Goal: Transaction & Acquisition: Purchase product/service

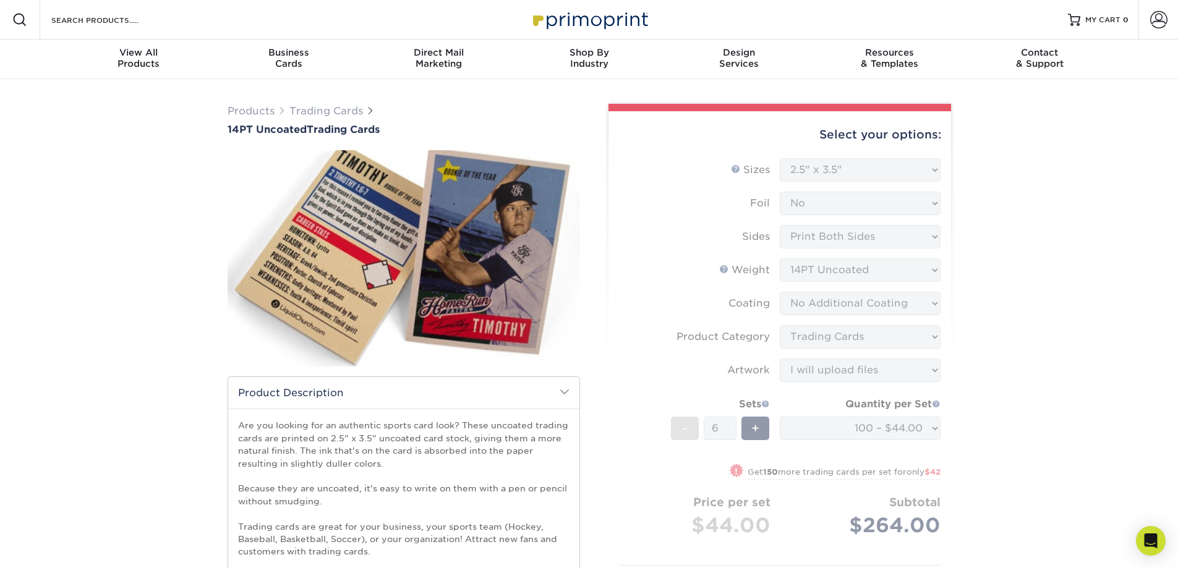
select select "2.50x3.50"
select select "c2f9bce9-36c2-409d-b101-c29d9d031e18"
select select "upload"
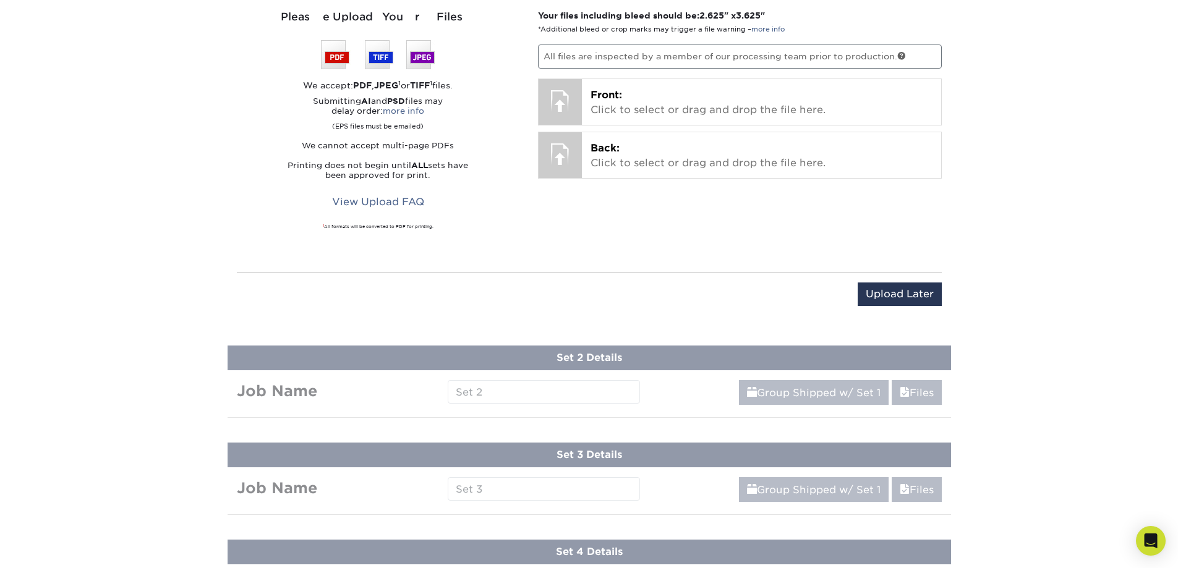
scroll to position [866, 0]
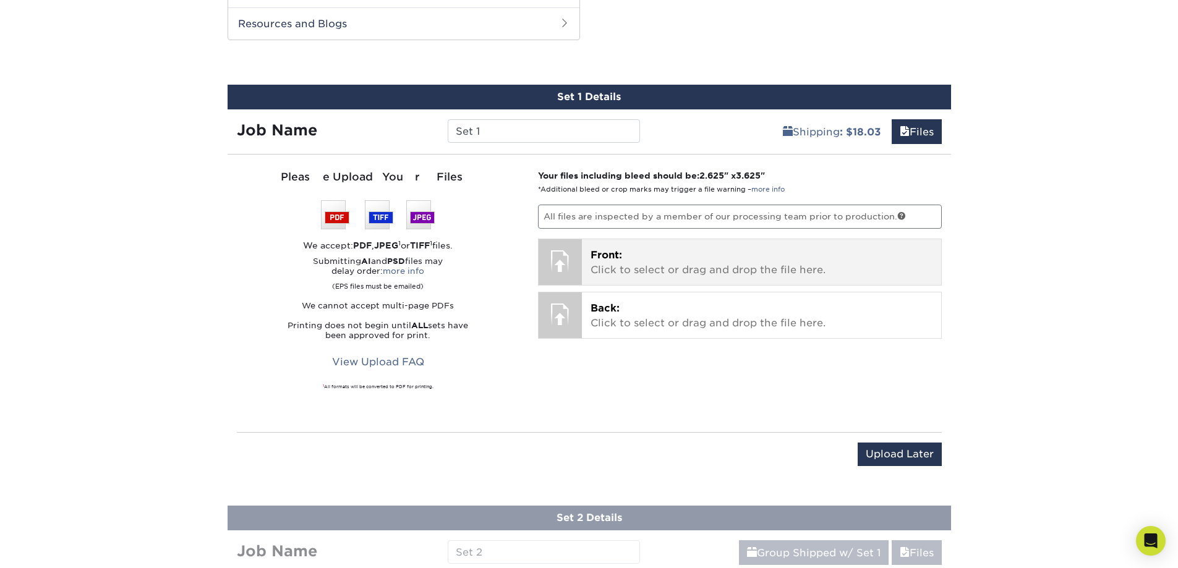
click at [613, 253] on span "Front:" at bounding box center [607, 255] width 32 height 12
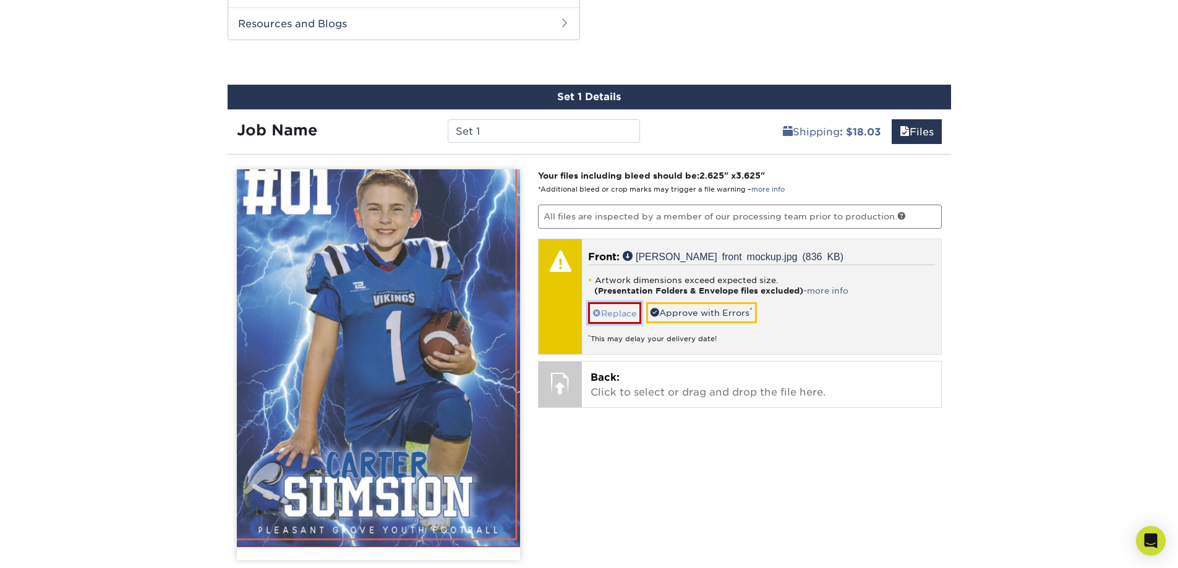
click at [598, 316] on span at bounding box center [596, 314] width 9 height 10
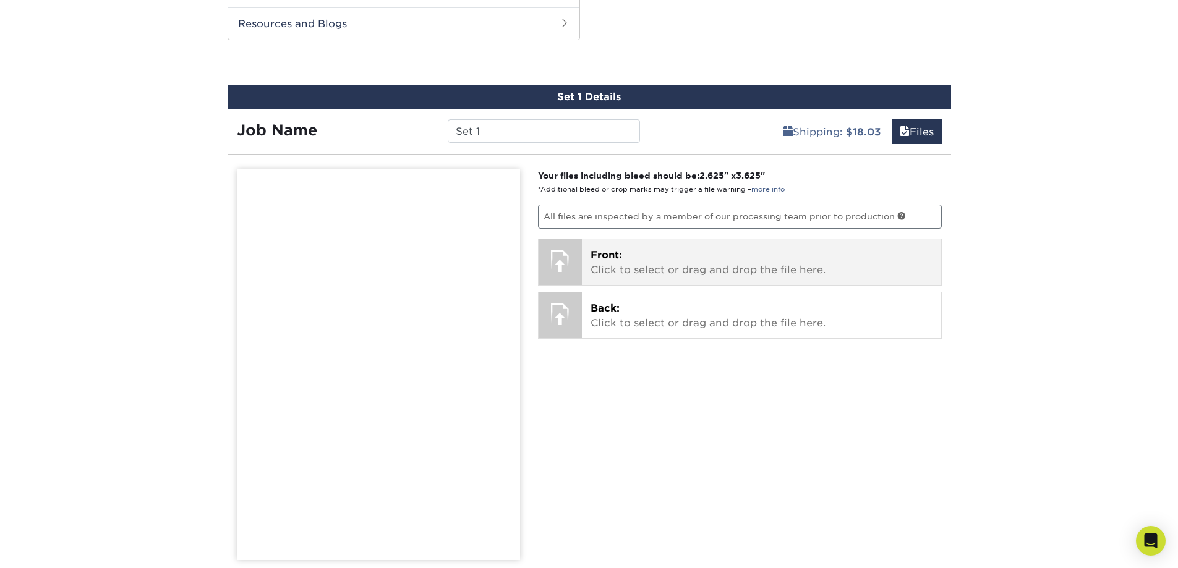
click at [707, 249] on p "Front: Click to select or drag and drop the file here." at bounding box center [762, 263] width 342 height 30
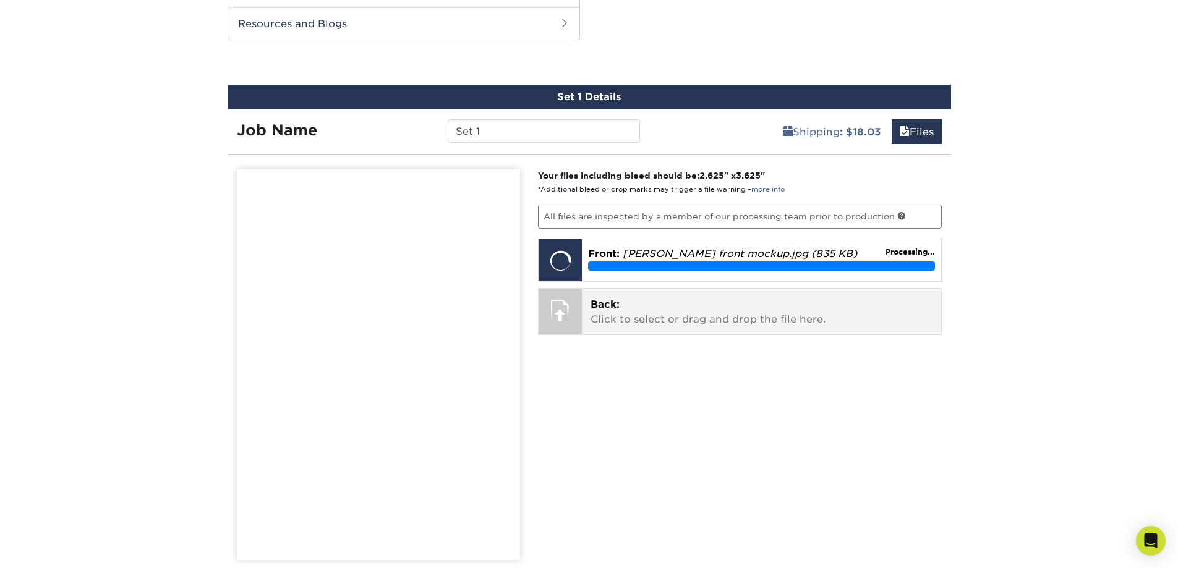
click at [655, 312] on p "Back: Click to select or drag and drop the file here." at bounding box center [762, 312] width 342 height 30
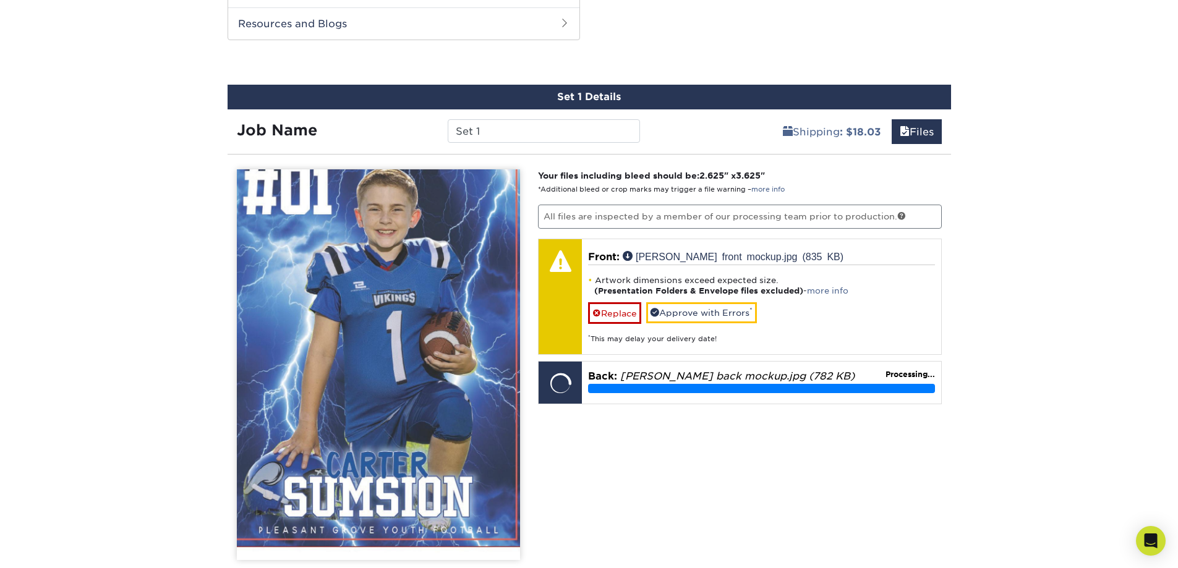
click at [350, 293] on img at bounding box center [378, 364] width 283 height 391
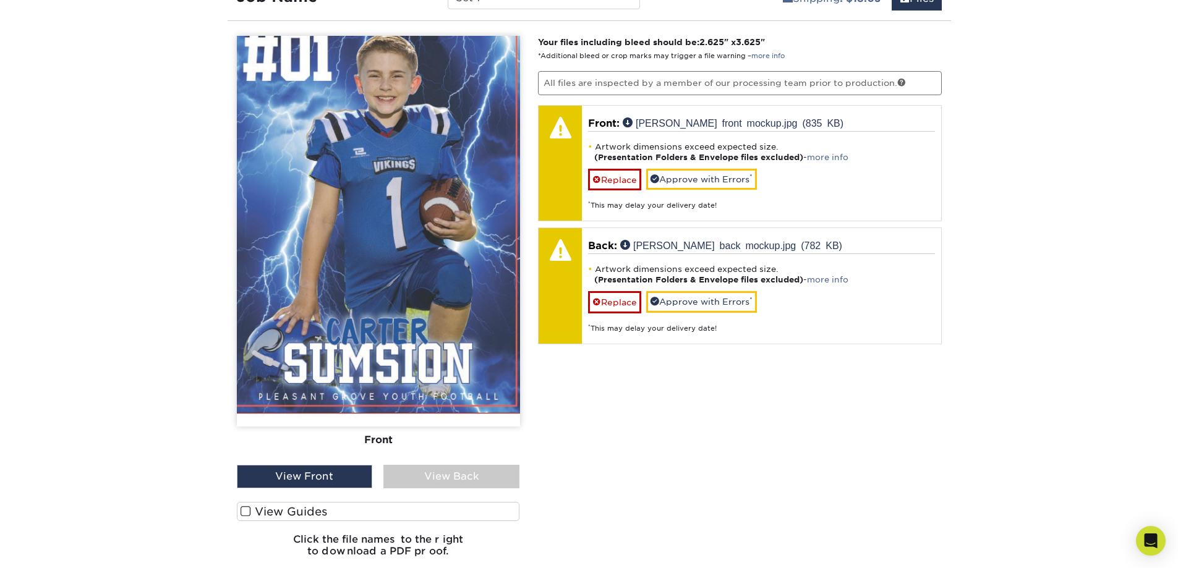
scroll to position [1237, 0]
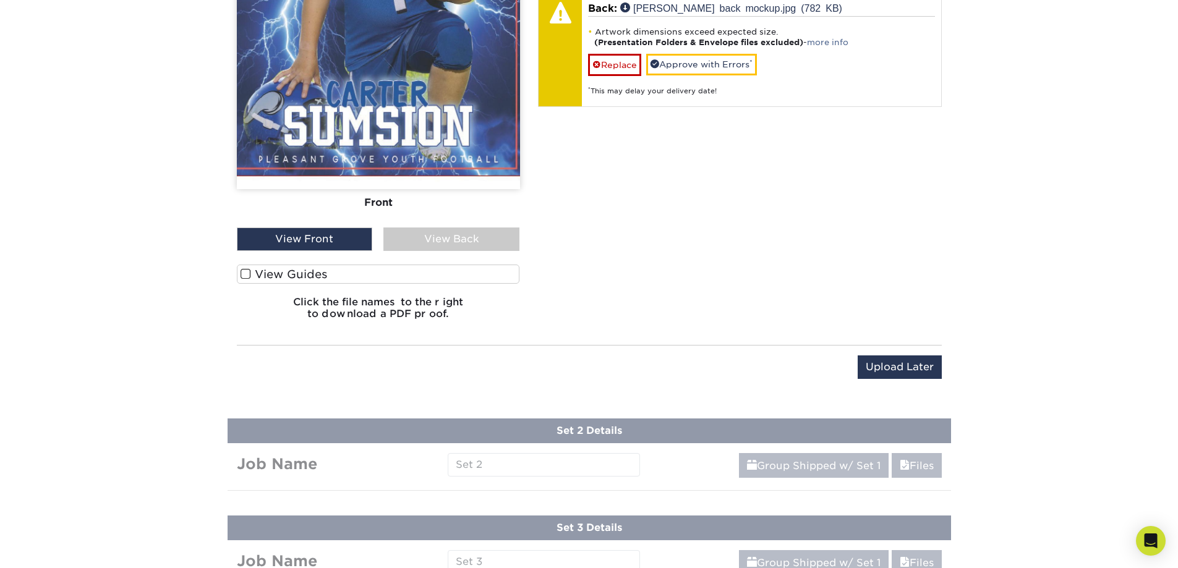
click at [287, 271] on label "View Guides" at bounding box center [378, 274] width 283 height 19
click at [0, 0] on input "View Guides" at bounding box center [0, 0] width 0 height 0
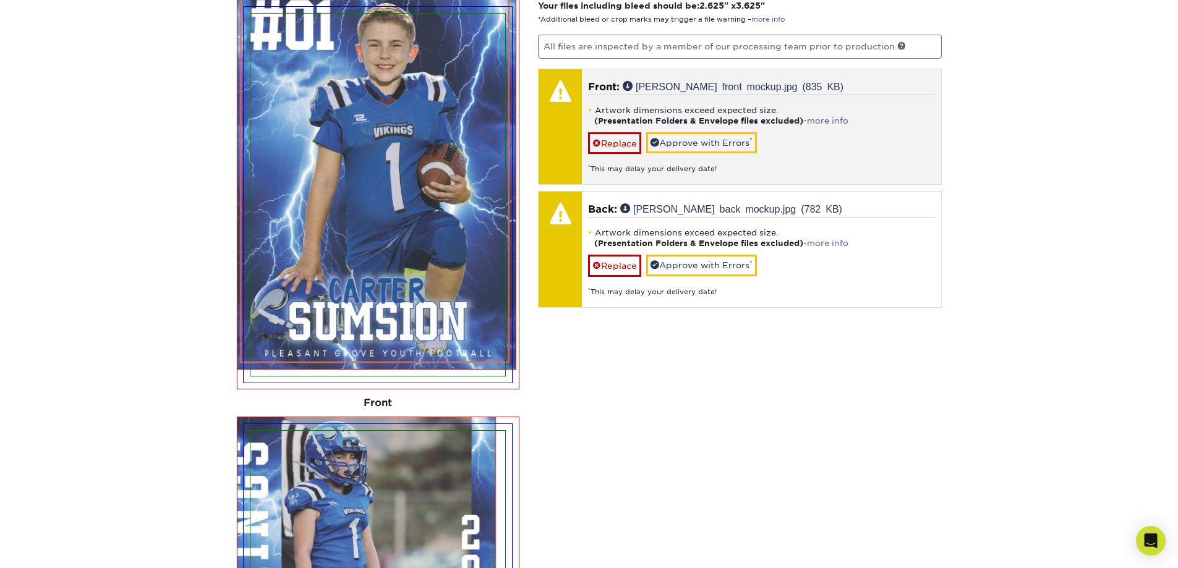
scroll to position [1034, 0]
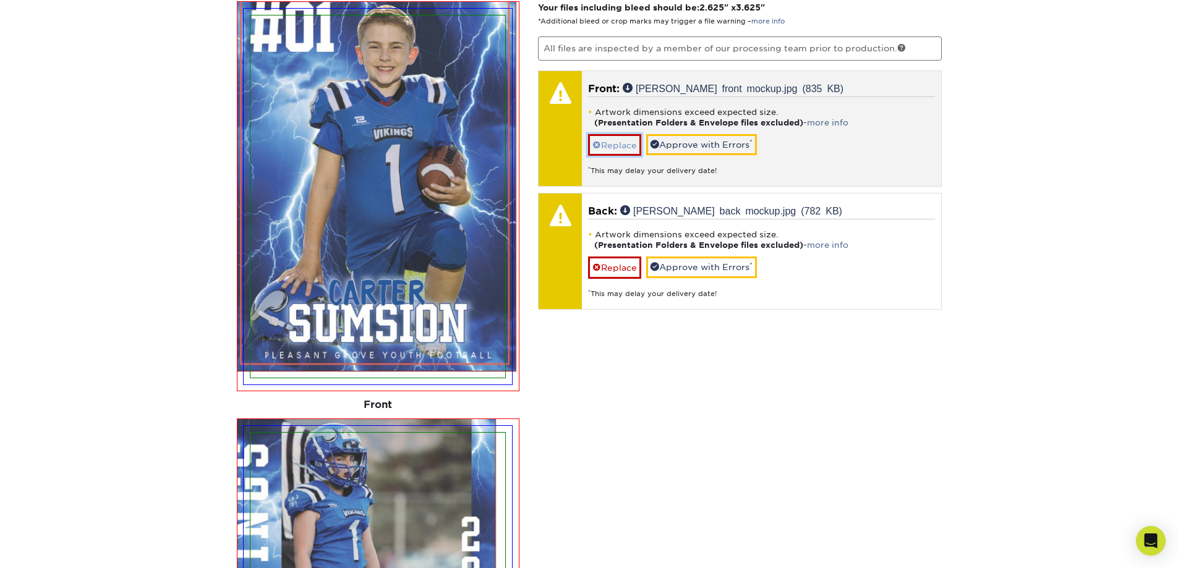
click at [609, 142] on link "Replace" at bounding box center [614, 145] width 53 height 22
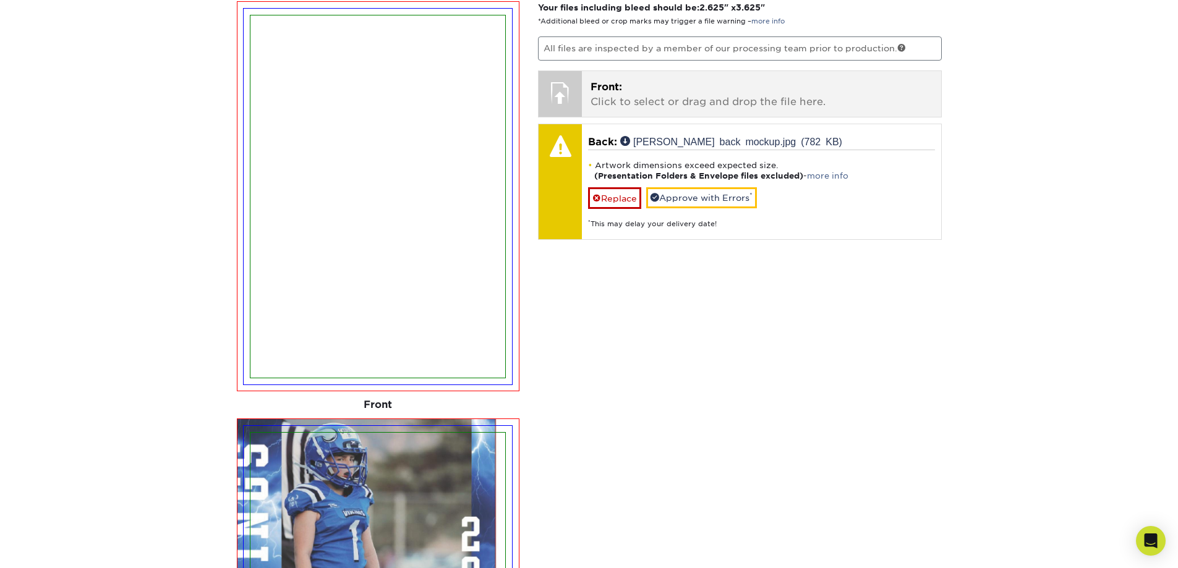
click at [661, 111] on div "Front: Click to select or drag and drop the file here. Choose file carter front…" at bounding box center [761, 94] width 359 height 46
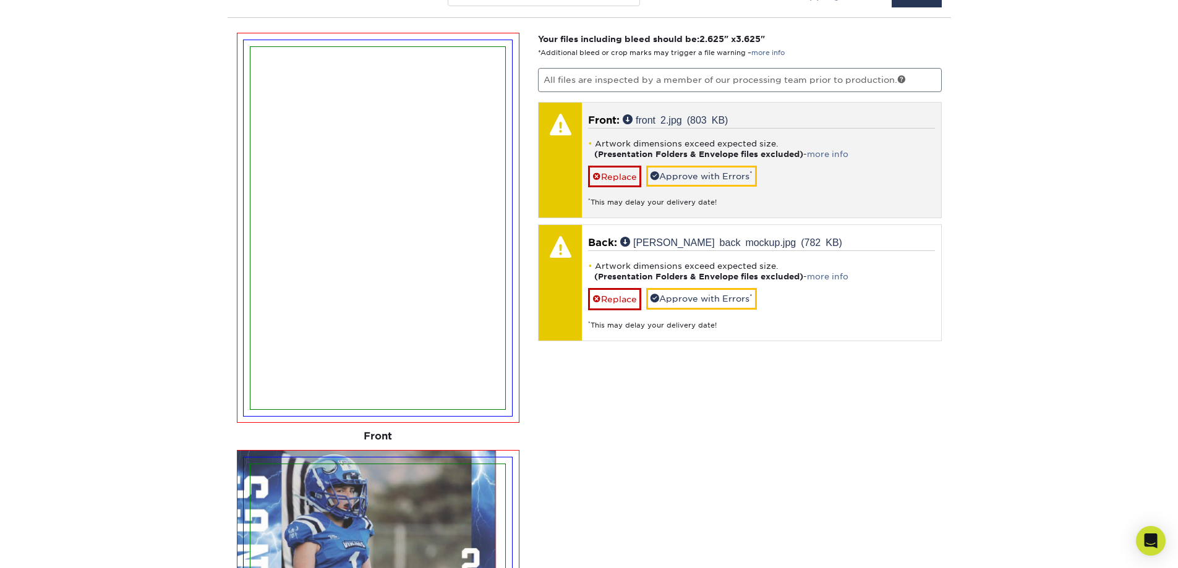
scroll to position [972, 0]
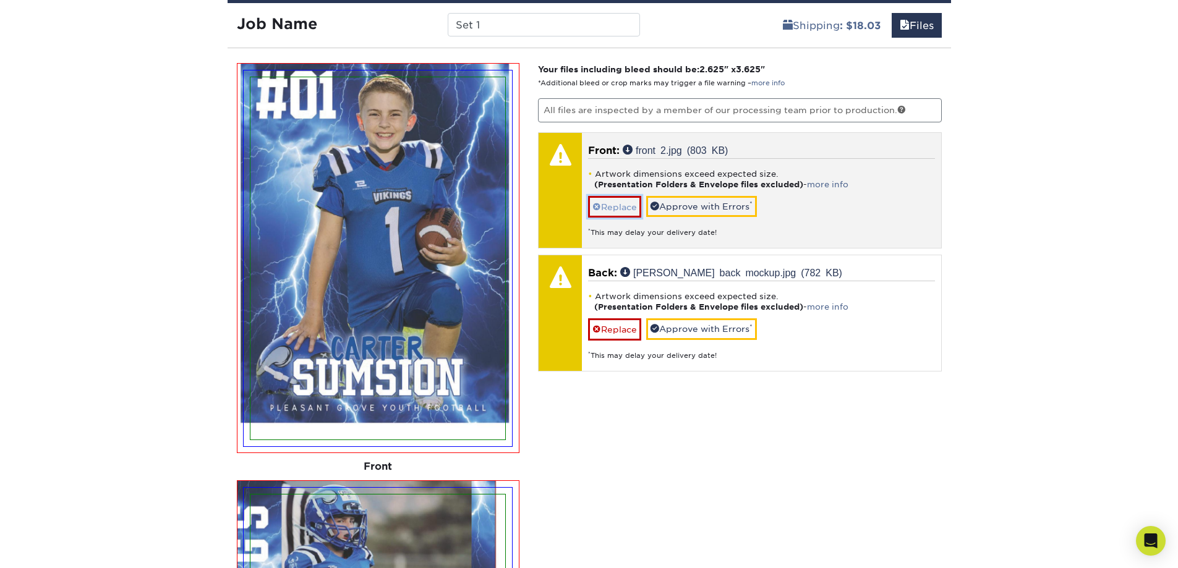
click at [623, 206] on link "Replace" at bounding box center [614, 207] width 53 height 22
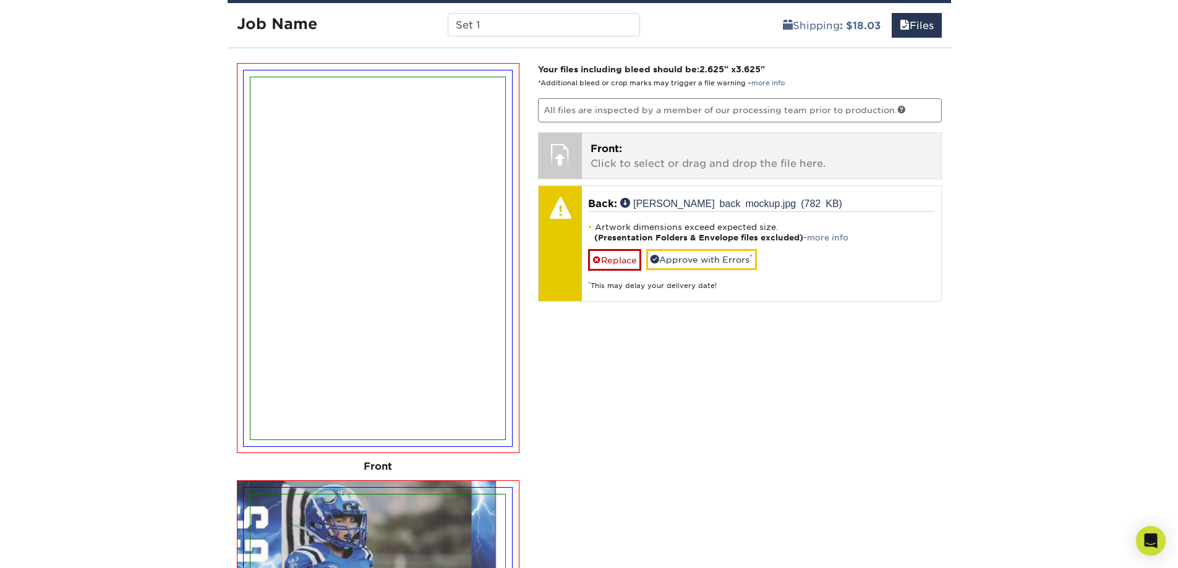
click at [621, 153] on span "Front:" at bounding box center [607, 149] width 32 height 12
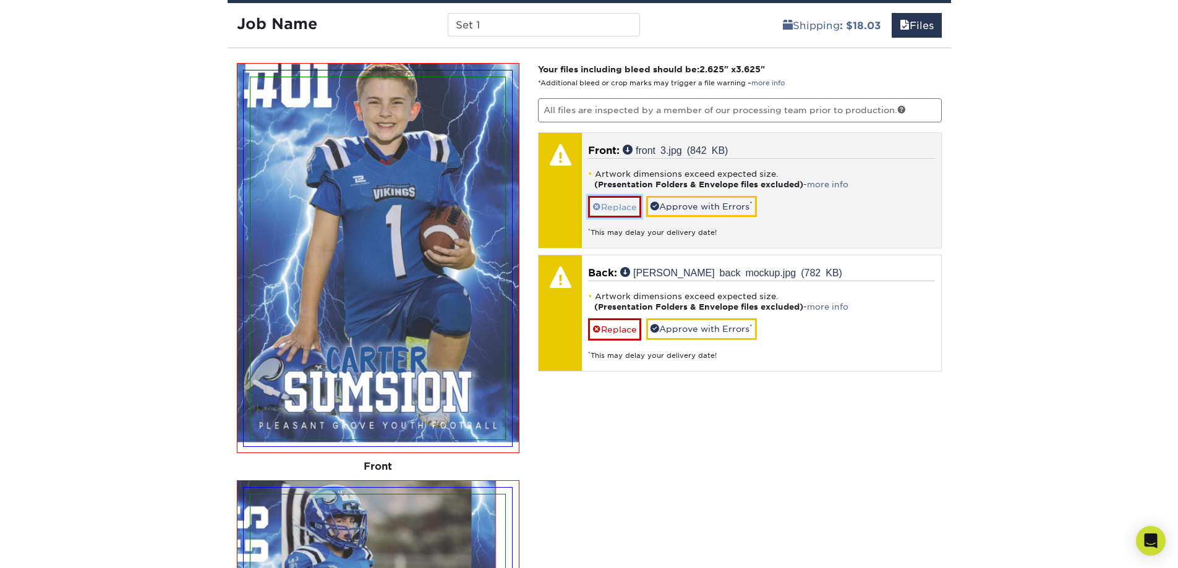
click at [611, 207] on link "Replace" at bounding box center [614, 207] width 53 height 22
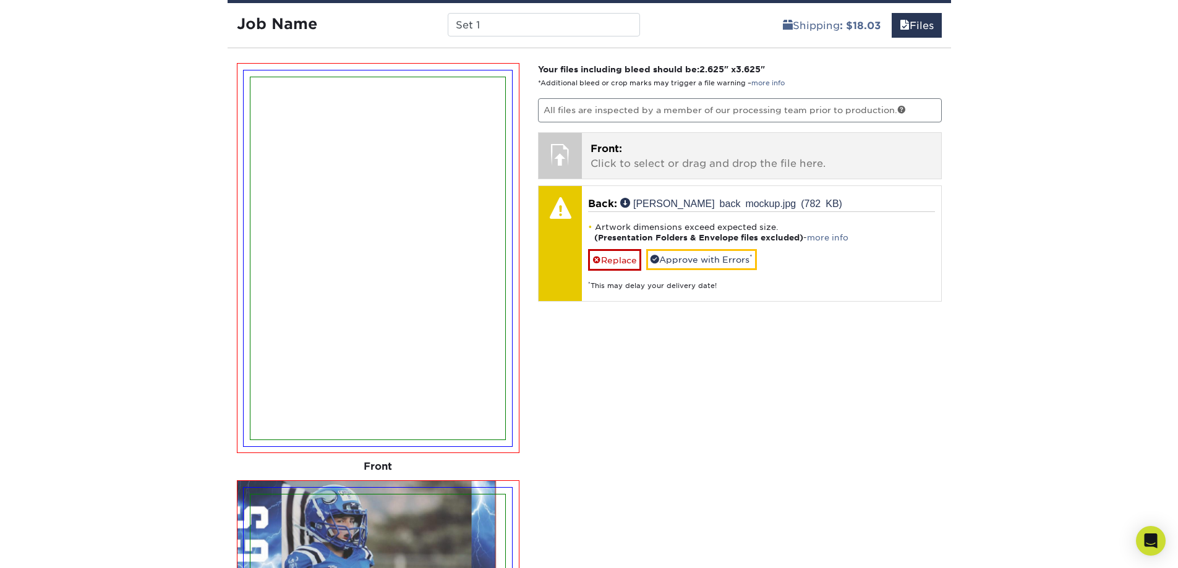
click at [626, 144] on p "Front: Click to select or drag and drop the file here." at bounding box center [762, 157] width 342 height 30
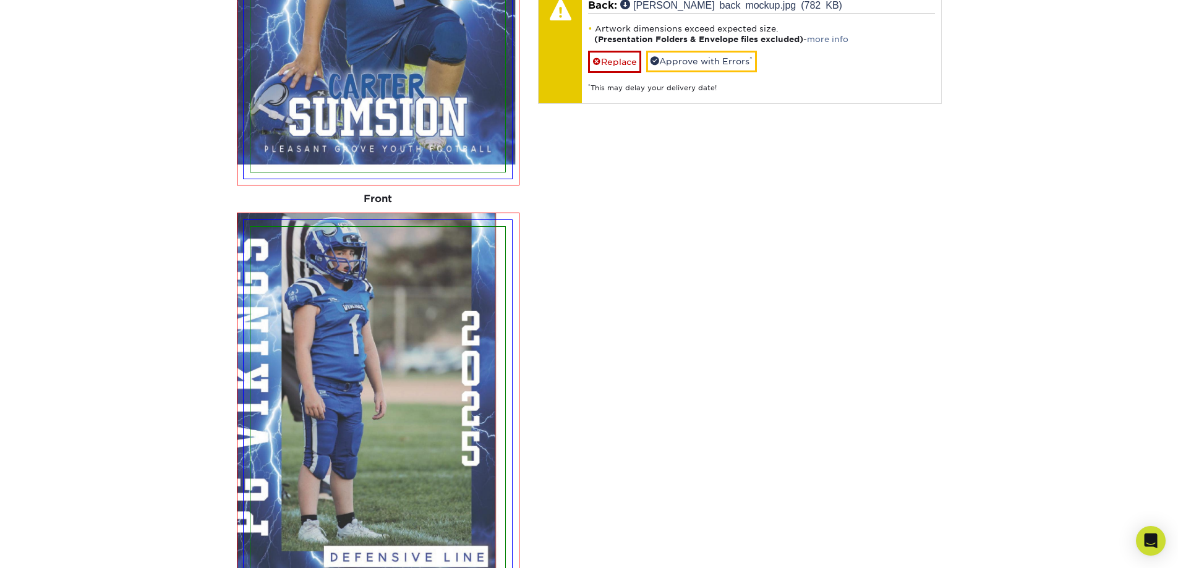
scroll to position [1405, 0]
